Goal: Navigation & Orientation: Find specific page/section

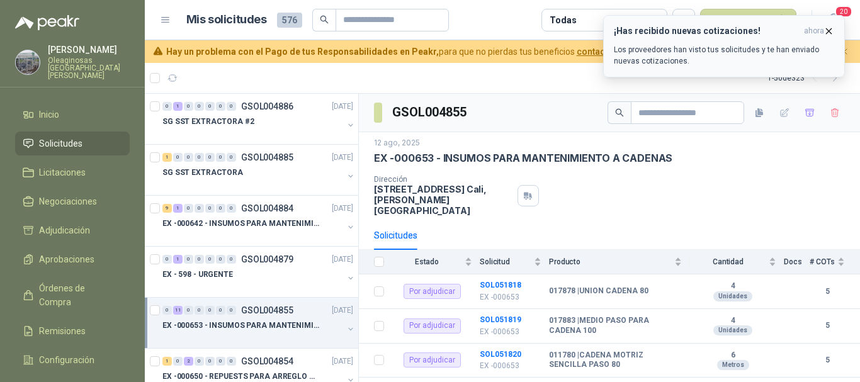
click at [829, 31] on icon "button" at bounding box center [828, 31] width 11 height 11
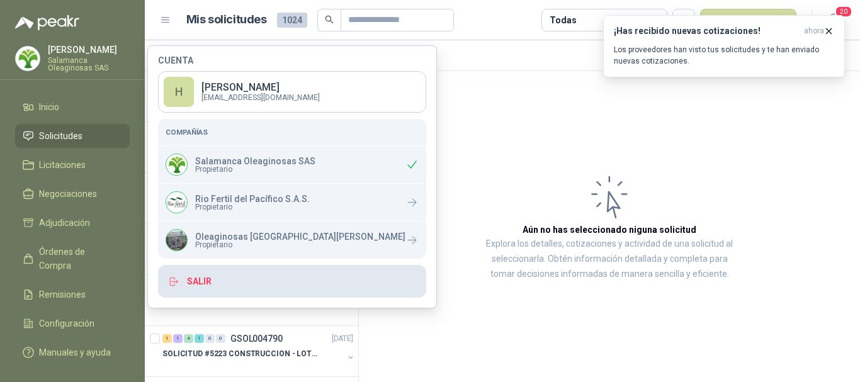
click at [198, 281] on button "Salir" at bounding box center [292, 281] width 268 height 33
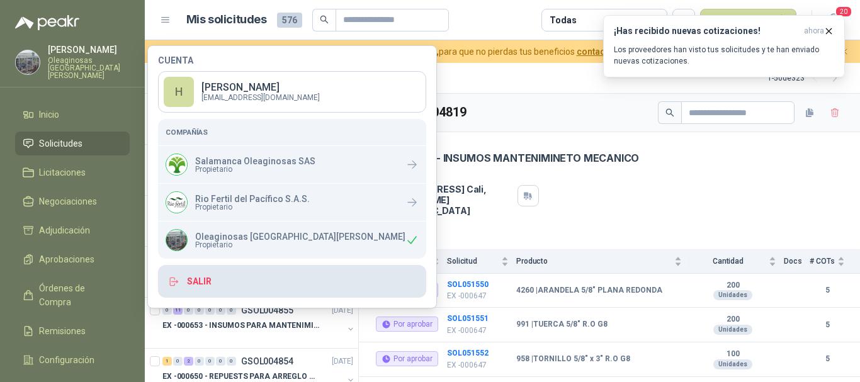
click at [203, 281] on button "Salir" at bounding box center [292, 281] width 268 height 33
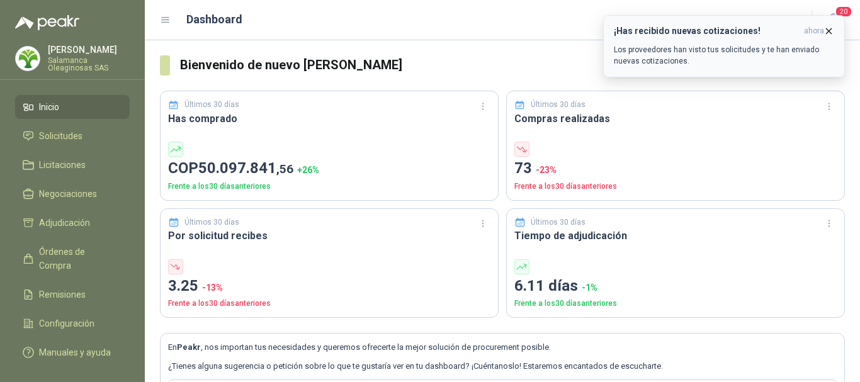
click at [831, 30] on icon "button" at bounding box center [828, 31] width 11 height 11
